Goal: Task Accomplishment & Management: Complete application form

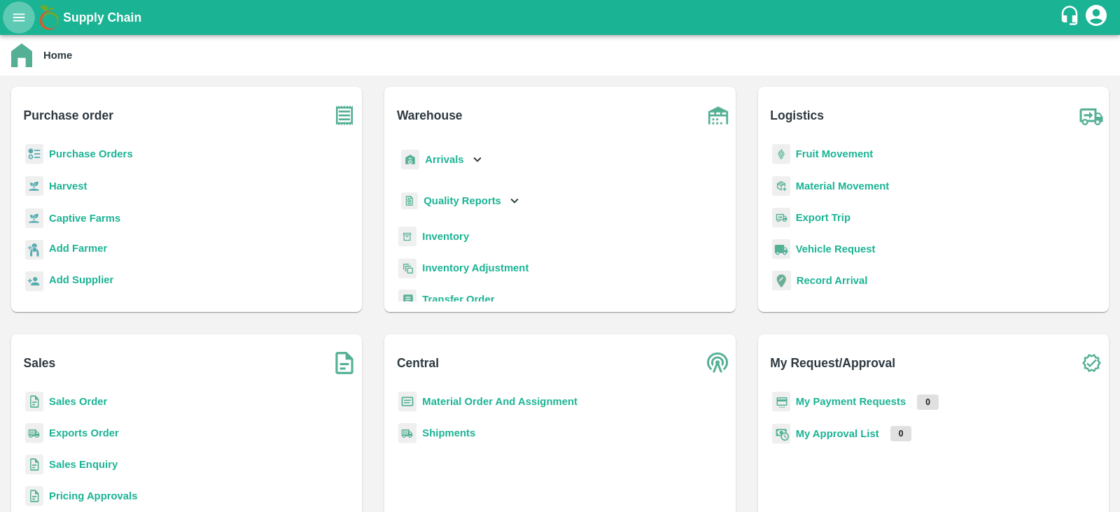
click at [19, 17] on icon "open drawer" at bounding box center [19, 17] width 12 height 8
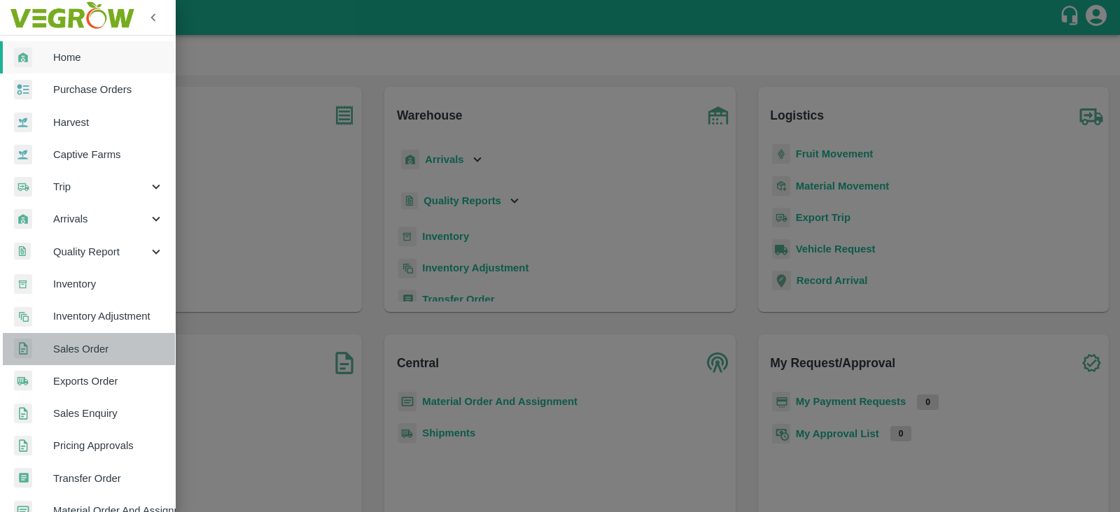
click at [99, 350] on span "Sales Order" at bounding box center [108, 349] width 111 height 15
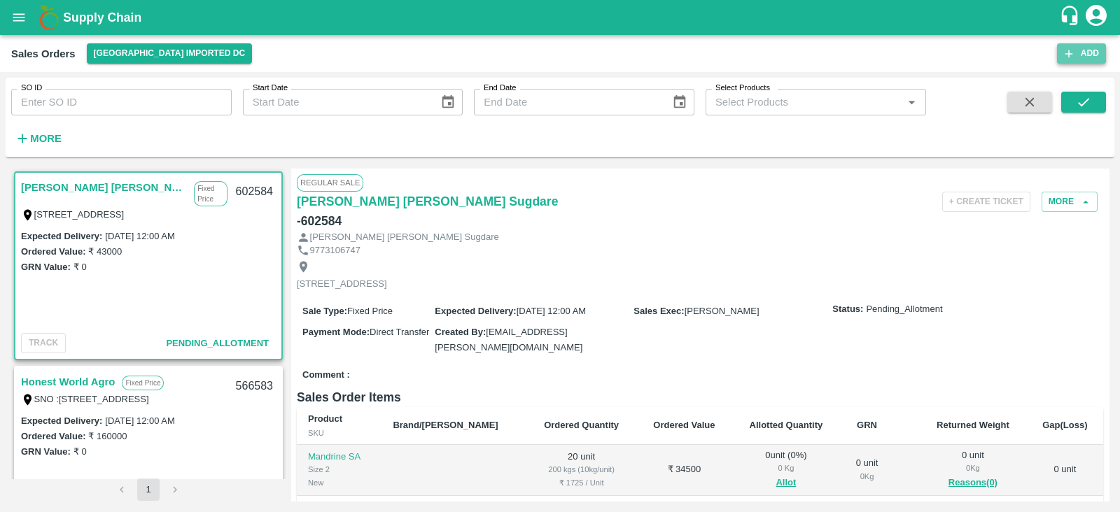
click at [1087, 53] on button "Add" at bounding box center [1081, 53] width 49 height 20
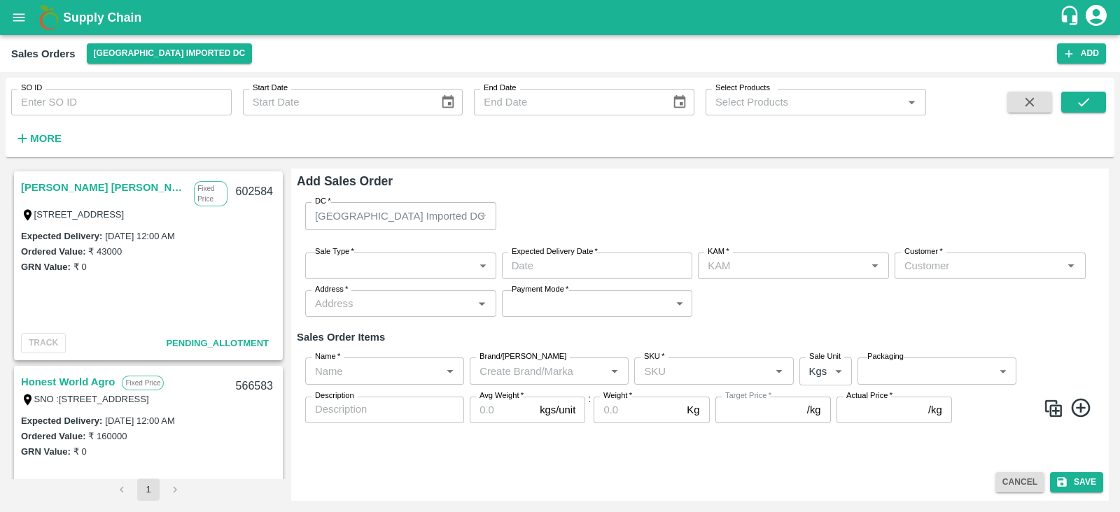
type input "[PERSON_NAME]"
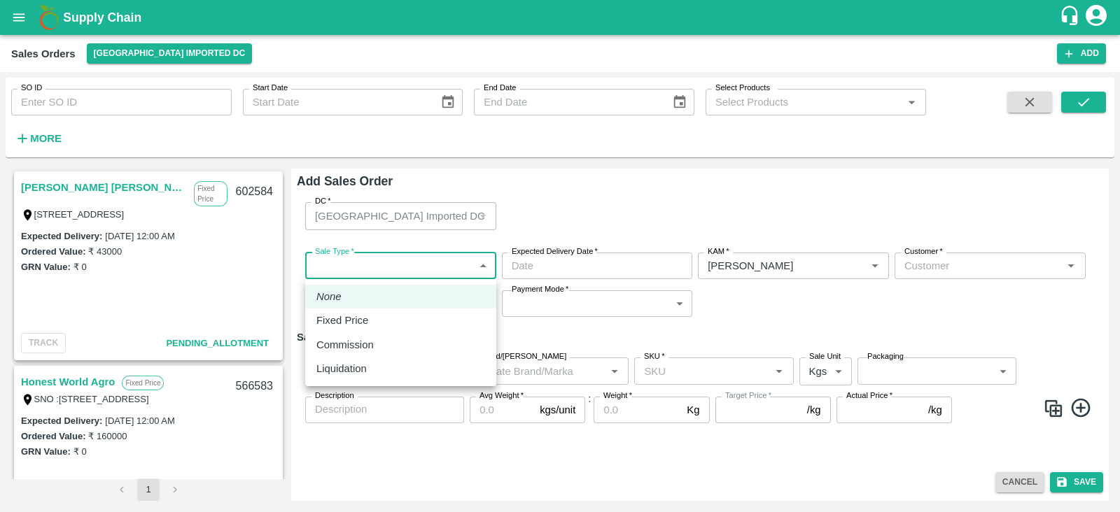
click at [409, 271] on body "Supply Chain Sales Orders [GEOGRAPHIC_DATA] Imported DC Add SO ID SO ID Start D…" at bounding box center [560, 256] width 1120 height 512
click at [353, 318] on p "Fixed Price" at bounding box center [342, 320] width 52 height 15
type input "1"
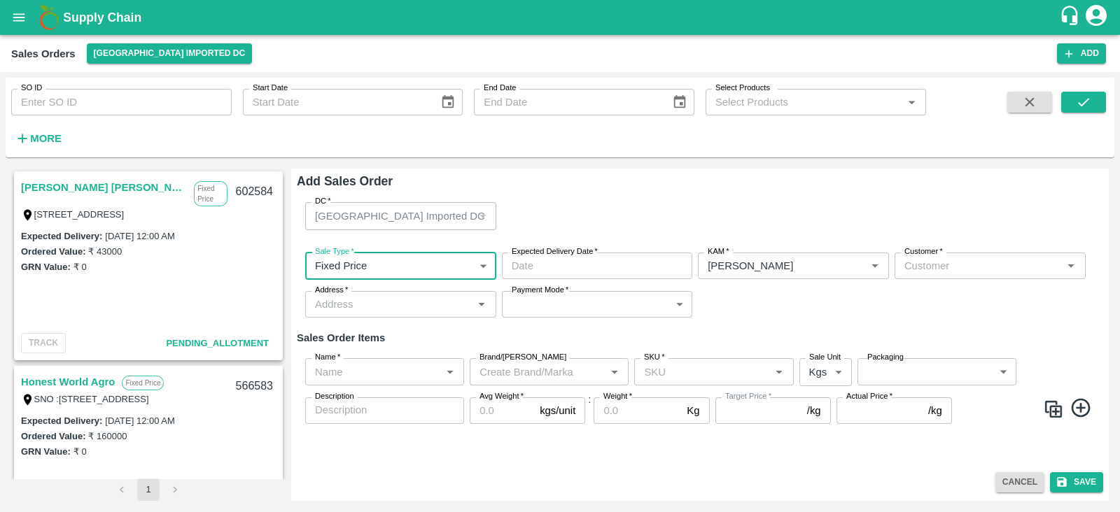
type input "DD/MM/YYYY hh:mm aa"
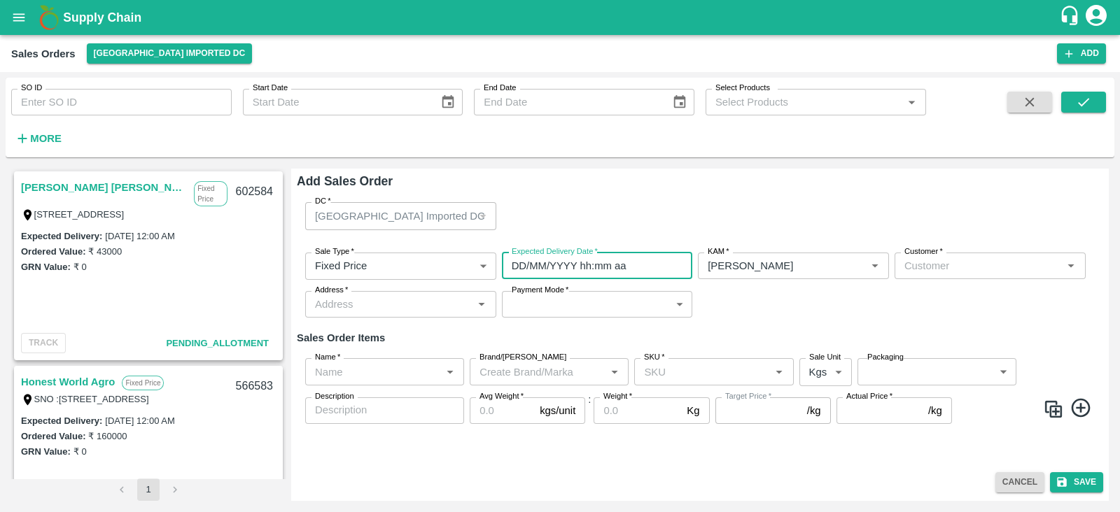
click at [557, 262] on input "DD/MM/YYYY hh:mm aa" at bounding box center [592, 266] width 181 height 27
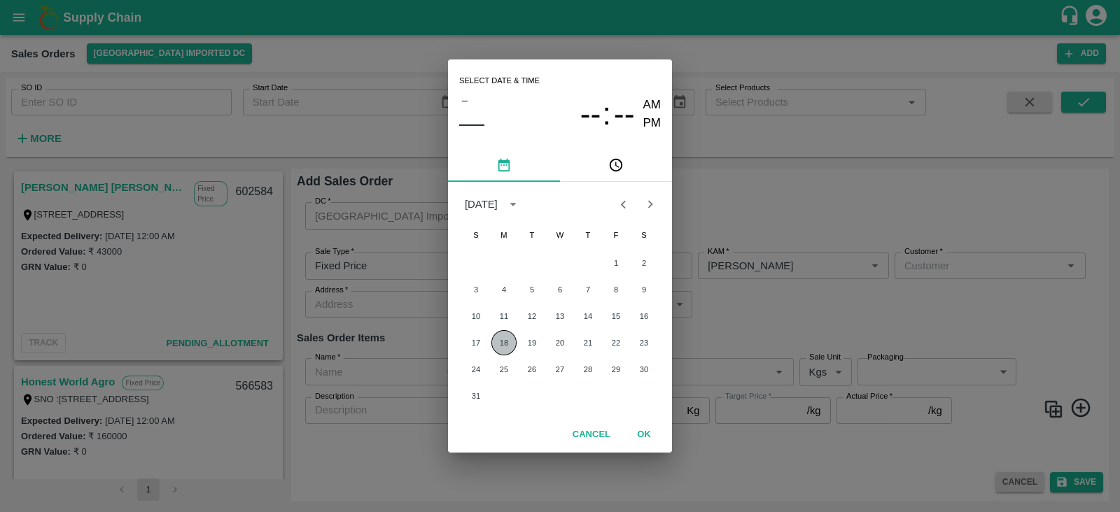
click at [510, 346] on button "18" at bounding box center [503, 342] width 25 height 25
type input "[DATE] 12:00 AM"
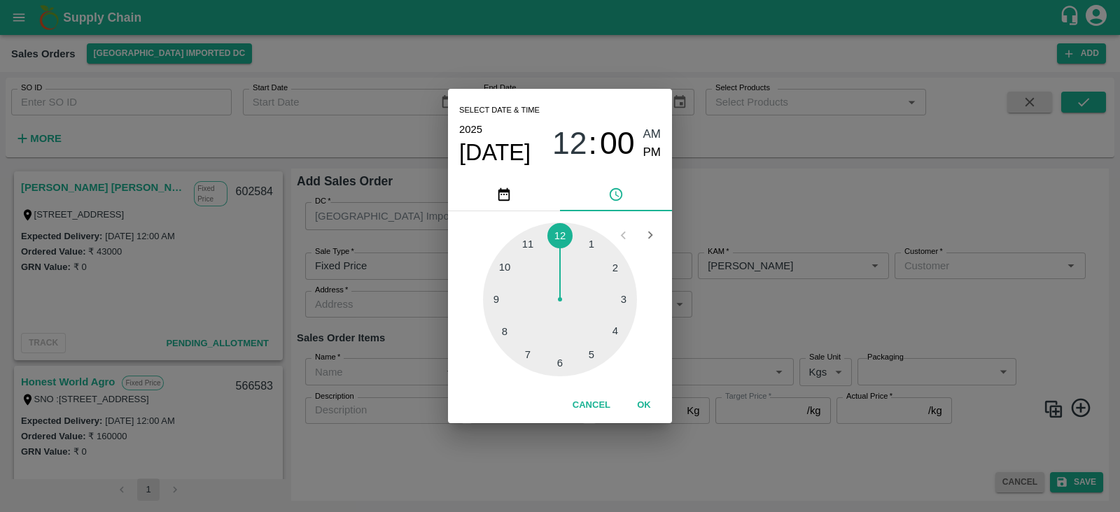
click at [773, 327] on div "Select date & time [DATE] 12 : 00 AM PM 1 2 3 4 5 6 7 8 9 10 11 12 Cancel OK" at bounding box center [560, 256] width 1120 height 512
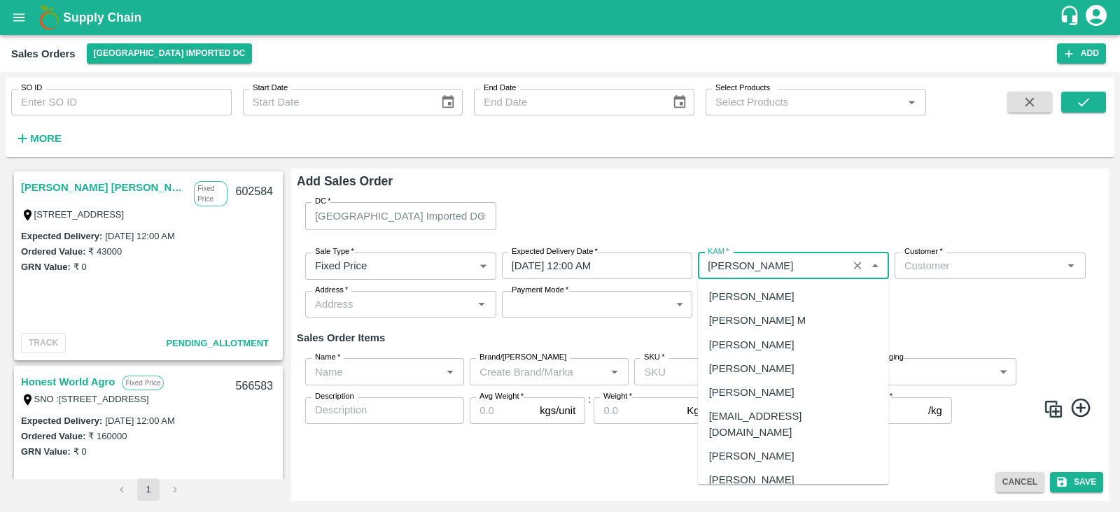
click at [804, 267] on input "KAM   *" at bounding box center [772, 266] width 141 height 18
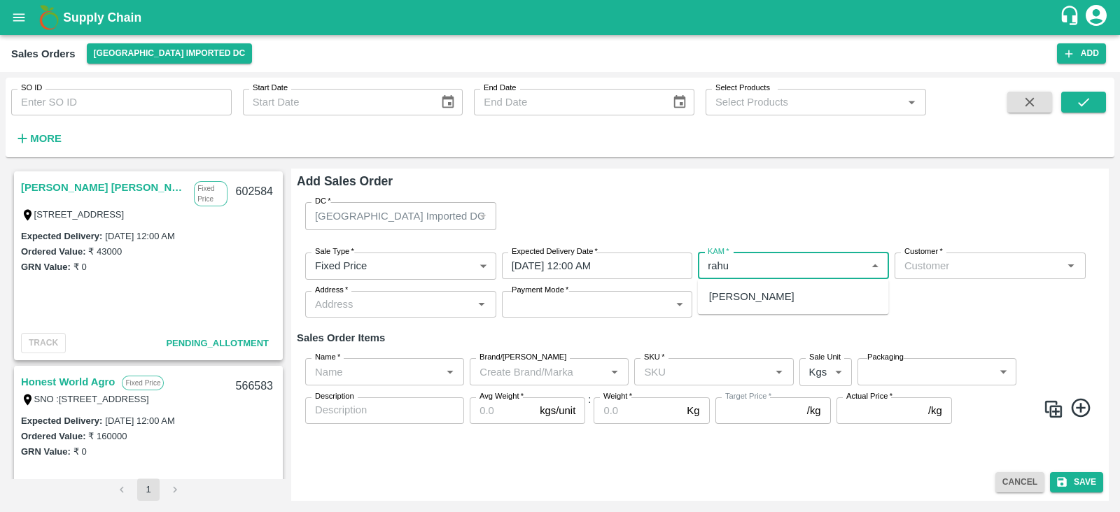
click at [784, 297] on div "[PERSON_NAME]" at bounding box center [751, 296] width 85 height 15
type input "[PERSON_NAME]"
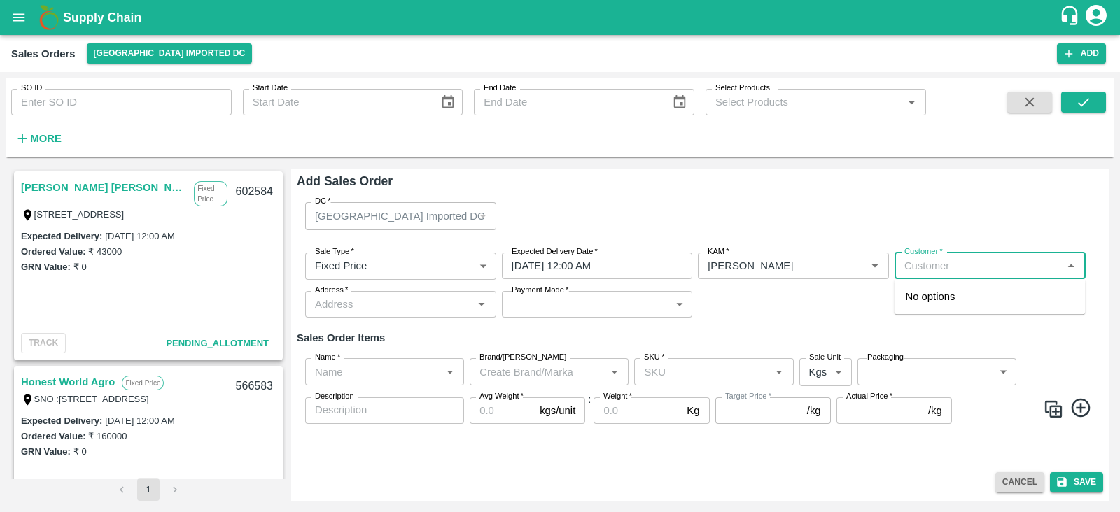
click at [944, 267] on input "Customer   *" at bounding box center [979, 266] width 160 height 18
click at [962, 306] on div "Yogesh Fruit Company" at bounding box center [990, 297] width 191 height 24
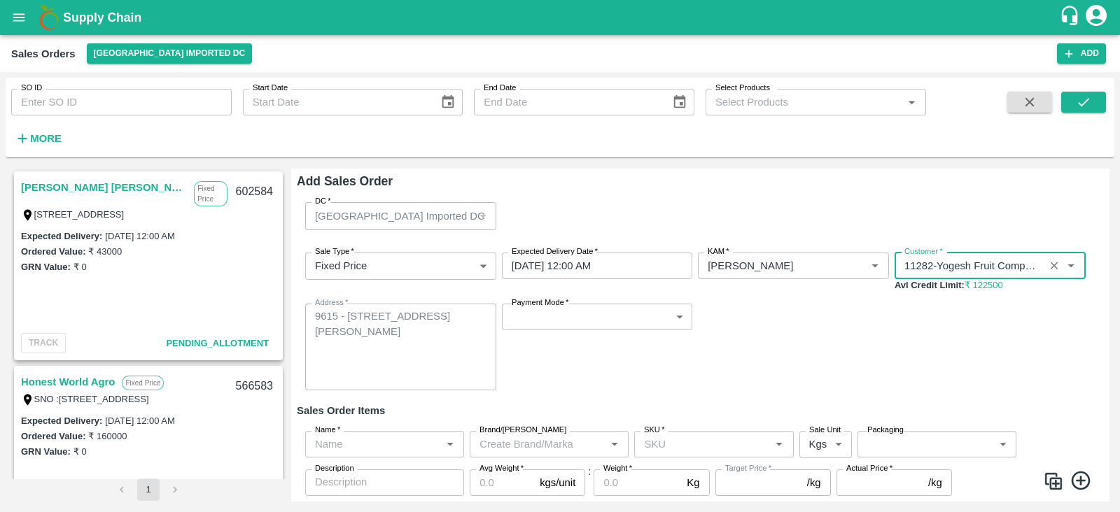
type input "11282-Yogesh Fruit Company"
click at [1079, 55] on button "Add" at bounding box center [1081, 53] width 49 height 20
click at [22, 15] on icon "open drawer" at bounding box center [18, 17] width 15 height 15
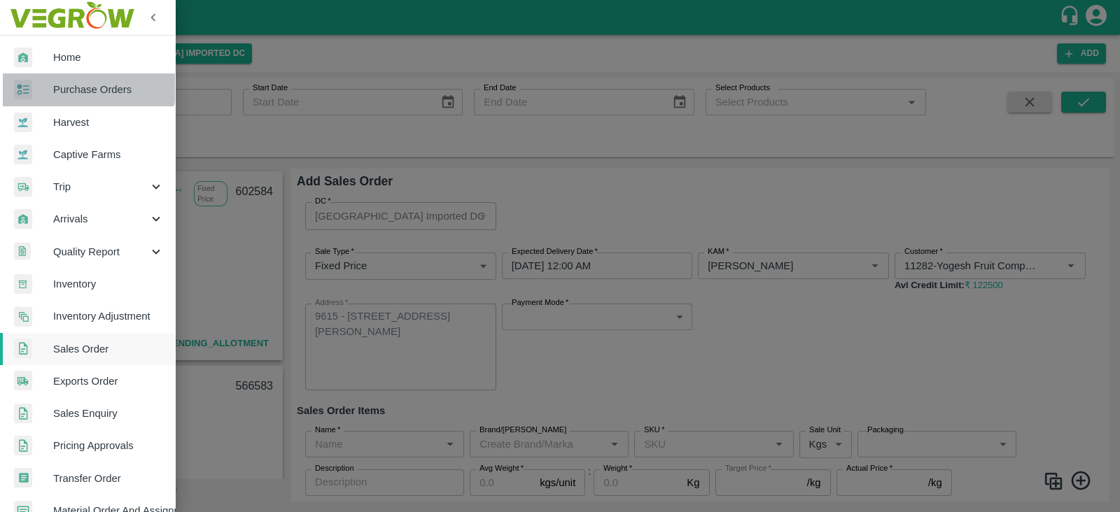
click at [83, 82] on span "Purchase Orders" at bounding box center [108, 89] width 111 height 15
